Goal: Task Accomplishment & Management: Manage account settings

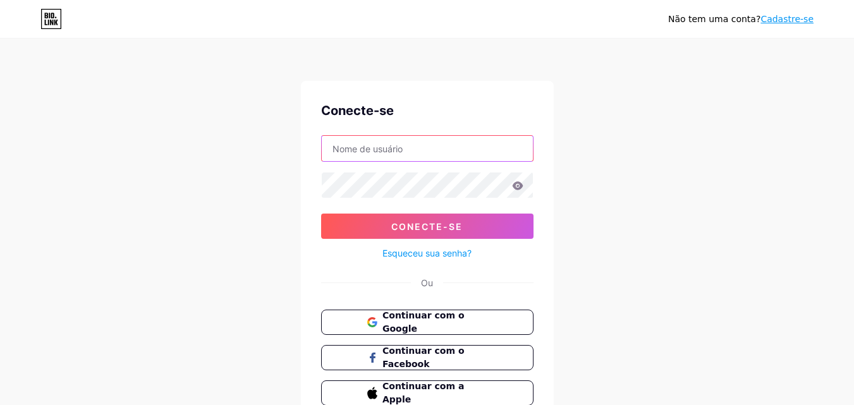
click at [455, 149] on input "text" at bounding box center [427, 148] width 211 height 25
type input "[EMAIL_ADDRESS][DOMAIN_NAME]"
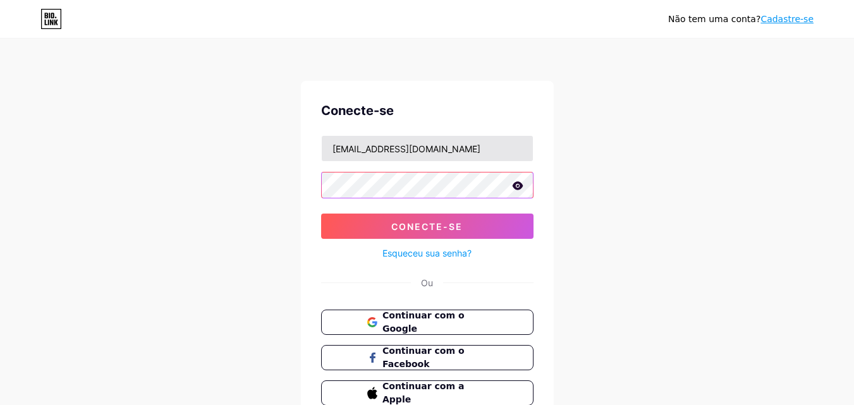
click at [321, 214] on button "Conecte-se" at bounding box center [427, 226] width 212 height 25
